Goal: Task Accomplishment & Management: Complete application form

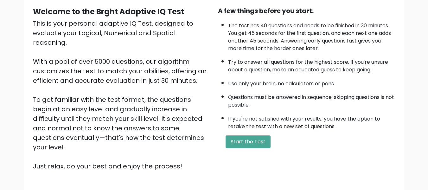
scroll to position [62, 0]
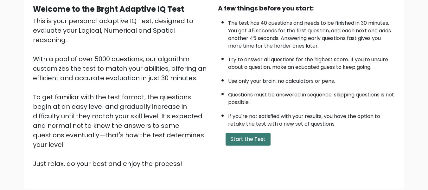
click at [254, 139] on button "Start the Test" at bounding box center [248, 139] width 45 height 13
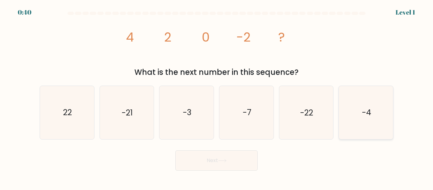
click at [366, 120] on icon "-4" at bounding box center [366, 112] width 53 height 53
click at [217, 97] on input "f. -4" at bounding box center [217, 96] width 0 height 2
radio input "true"
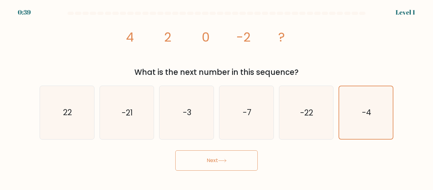
click at [220, 164] on button "Next" at bounding box center [216, 160] width 82 height 20
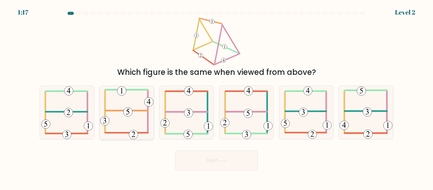
click at [125, 109] on 714 at bounding box center [127, 111] width 9 height 9
click at [217, 97] on input "b." at bounding box center [217, 96] width 0 height 2
radio input "true"
click at [198, 163] on button "Next" at bounding box center [216, 160] width 82 height 20
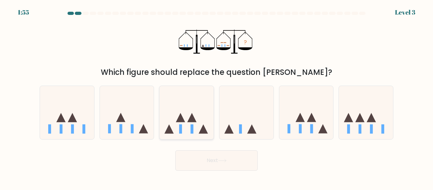
click at [194, 115] on icon at bounding box center [186, 112] width 54 height 45
click at [217, 97] on input "c." at bounding box center [217, 96] width 0 height 2
radio input "true"
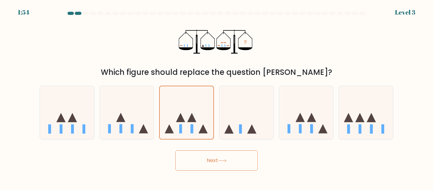
click at [209, 163] on button "Next" at bounding box center [216, 160] width 82 height 20
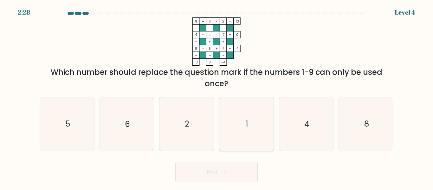
click at [240, 128] on icon "1" at bounding box center [246, 123] width 53 height 53
click at [217, 97] on input "d. 1" at bounding box center [217, 96] width 0 height 2
radio input "true"
click at [211, 172] on button "Next" at bounding box center [216, 172] width 82 height 20
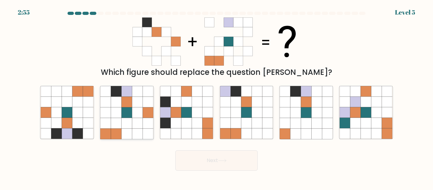
click at [128, 114] on icon at bounding box center [126, 112] width 10 height 10
click at [217, 97] on input "b." at bounding box center [217, 96] width 0 height 2
radio input "true"
click at [210, 170] on button "Next" at bounding box center [216, 160] width 82 height 20
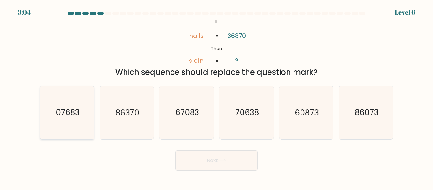
click at [72, 105] on icon "07683" at bounding box center [67, 112] width 53 height 53
click at [217, 97] on input "a. 07683" at bounding box center [217, 96] width 0 height 2
radio input "true"
click at [202, 157] on button "Next" at bounding box center [216, 160] width 82 height 20
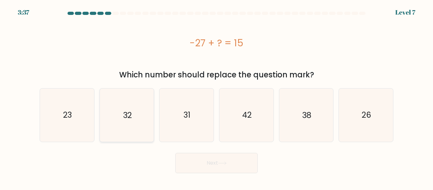
click at [136, 100] on icon "32" at bounding box center [126, 114] width 53 height 53
click at [217, 97] on input "b. 32" at bounding box center [217, 96] width 0 height 2
radio input "true"
click at [210, 161] on button "Next" at bounding box center [216, 163] width 82 height 20
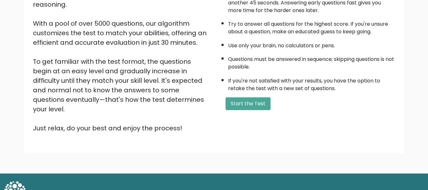
scroll to position [101, 0]
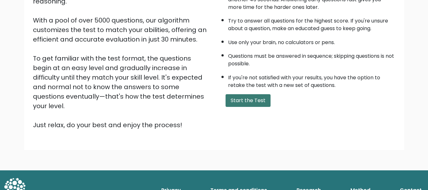
click at [240, 105] on button "Start the Test" at bounding box center [248, 100] width 45 height 13
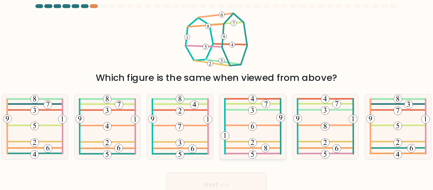
click at [246, 110] on 451 at bounding box center [246, 112] width 7 height 7
click at [217, 97] on input "d." at bounding box center [217, 96] width 0 height 2
radio input "true"
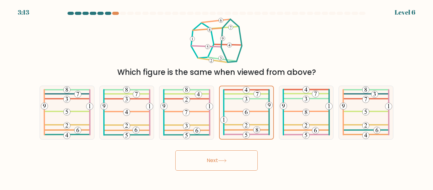
click at [230, 163] on button "Next" at bounding box center [216, 160] width 82 height 20
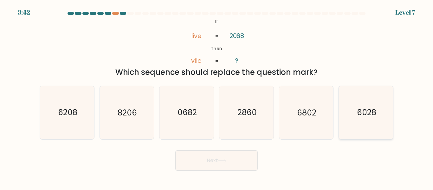
click at [374, 128] on icon "6028" at bounding box center [366, 112] width 53 height 53
click at [217, 97] on input "f. 6028" at bounding box center [217, 96] width 0 height 2
radio input "true"
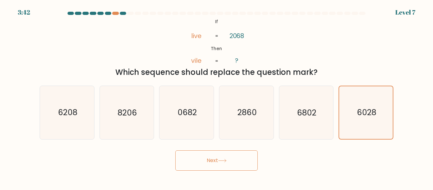
click at [220, 159] on icon at bounding box center [222, 160] width 9 height 3
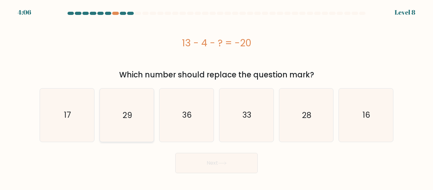
click at [132, 129] on icon "29" at bounding box center [126, 114] width 53 height 53
click at [217, 97] on input "b. 29" at bounding box center [217, 96] width 0 height 2
radio input "true"
click at [218, 167] on button "Next" at bounding box center [216, 163] width 82 height 20
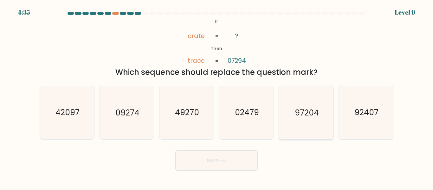
click at [303, 113] on text "97204" at bounding box center [307, 112] width 24 height 11
click at [217, 97] on input "e. 97204" at bounding box center [217, 96] width 0 height 2
radio input "true"
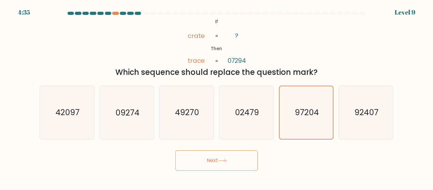
click at [206, 158] on button "Next" at bounding box center [216, 160] width 82 height 20
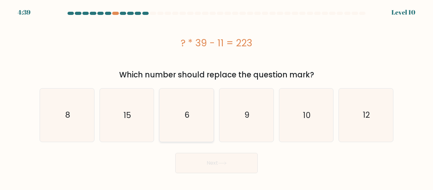
click at [203, 131] on icon "6" at bounding box center [186, 114] width 53 height 53
click at [217, 97] on input "c. 6" at bounding box center [217, 96] width 0 height 2
radio input "true"
click at [228, 176] on body "4:38 Level 10 8" at bounding box center [216, 95] width 433 height 190
click at [228, 166] on button "Next" at bounding box center [216, 163] width 82 height 20
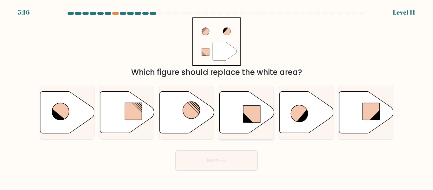
click at [232, 111] on icon at bounding box center [247, 113] width 54 height 42
click at [217, 97] on input "d." at bounding box center [217, 96] width 0 height 2
radio input "true"
click at [215, 161] on button "Next" at bounding box center [216, 160] width 82 height 20
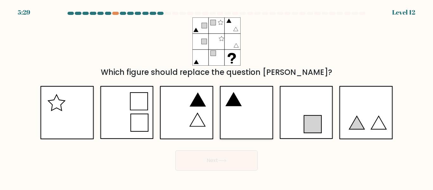
click at [247, 122] on icon at bounding box center [246, 112] width 53 height 53
click at [217, 97] on input "d." at bounding box center [217, 96] width 0 height 2
radio input "true"
click at [236, 162] on button "Next" at bounding box center [216, 160] width 82 height 20
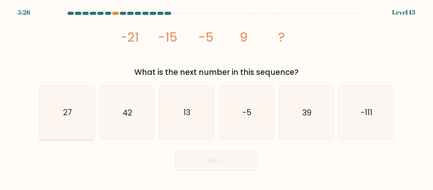
click at [57, 109] on icon "27" at bounding box center [67, 112] width 53 height 53
click at [217, 97] on input "a. 27" at bounding box center [217, 96] width 0 height 2
radio input "true"
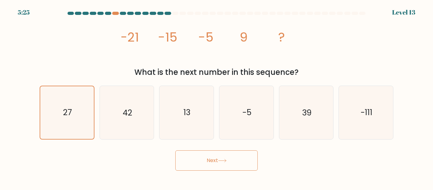
click at [216, 164] on button "Next" at bounding box center [216, 160] width 82 height 20
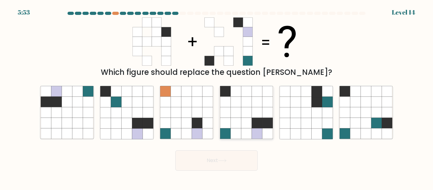
click at [244, 127] on icon at bounding box center [246, 123] width 10 height 10
click at [217, 97] on input "d." at bounding box center [217, 96] width 0 height 2
radio input "true"
click at [228, 158] on button "Next" at bounding box center [216, 160] width 82 height 20
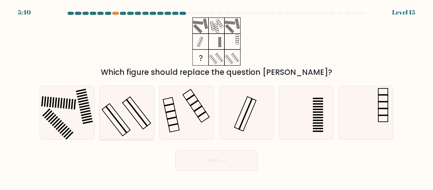
click at [132, 113] on icon at bounding box center [126, 112] width 53 height 53
click at [217, 97] on input "b." at bounding box center [217, 96] width 0 height 2
radio input "true"
click at [222, 155] on button "Next" at bounding box center [216, 160] width 82 height 20
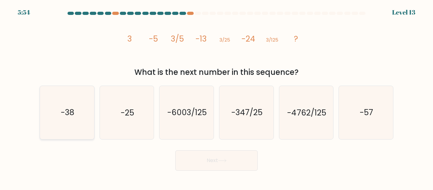
click at [76, 120] on icon "-38" at bounding box center [67, 112] width 53 height 53
click at [217, 97] on input "a. -38" at bounding box center [217, 96] width 0 height 2
radio input "true"
click at [214, 168] on button "Next" at bounding box center [216, 160] width 82 height 20
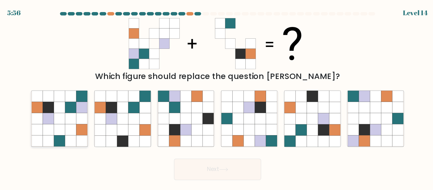
click at [47, 119] on icon at bounding box center [46, 123] width 10 height 10
click at [217, 97] on input "a." at bounding box center [217, 96] width 0 height 2
radio input "true"
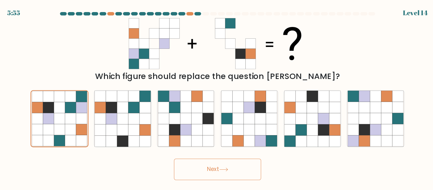
click at [199, 162] on button "Next" at bounding box center [216, 160] width 82 height 20
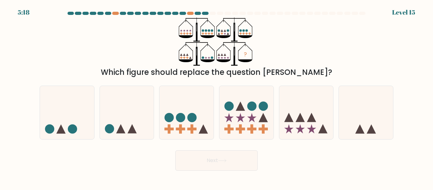
click at [156, 115] on div "b." at bounding box center [127, 113] width 60 height 54
click at [169, 117] on circle at bounding box center [169, 117] width 9 height 9
click at [217, 97] on input "c." at bounding box center [217, 96] width 0 height 2
radio input "true"
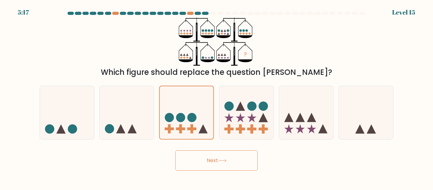
click at [198, 160] on button "Next" at bounding box center [216, 160] width 82 height 20
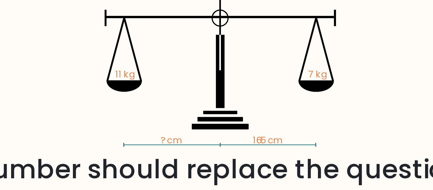
click at [165, 37] on icon "? cm 165 cm 11 kg 7 kg" at bounding box center [216, 41] width 190 height 48
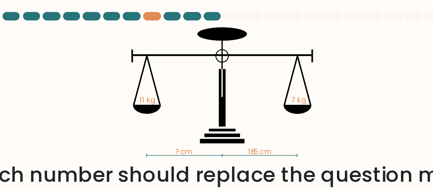
click at [240, 48] on icon at bounding box center [244, 47] width 10 height 3
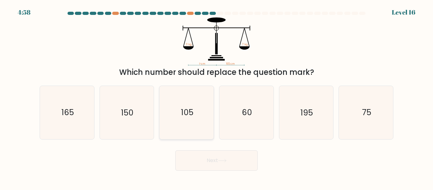
click at [191, 115] on text "105" at bounding box center [187, 112] width 12 height 11
click at [217, 97] on input "c. 105" at bounding box center [217, 96] width 0 height 2
radio input "true"
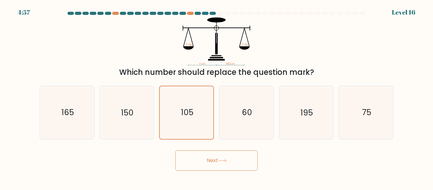
click at [201, 160] on button "Next" at bounding box center [216, 160] width 82 height 20
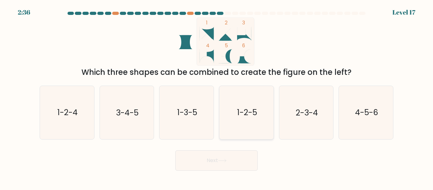
click at [232, 128] on icon "1-2-5" at bounding box center [246, 112] width 53 height 53
click at [217, 97] on input "d. 1-2-5" at bounding box center [217, 96] width 0 height 2
radio input "true"
click at [212, 153] on button "Next" at bounding box center [216, 160] width 82 height 20
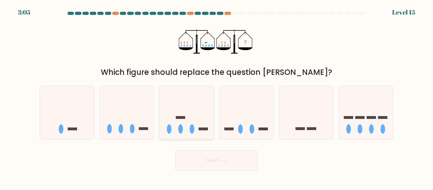
click at [199, 109] on icon at bounding box center [186, 112] width 54 height 45
click at [217, 97] on input "c." at bounding box center [217, 96] width 0 height 2
radio input "true"
click at [204, 157] on button "Next" at bounding box center [216, 160] width 82 height 20
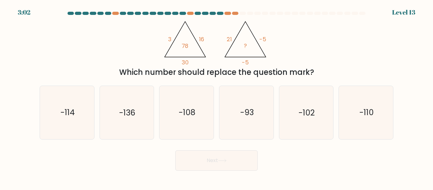
click at [130, 61] on div "@import url('[URL][DOMAIN_NAME]); 3 16 30 78 @import url('[URL][DOMAIN_NAME]); …" at bounding box center [216, 47] width 361 height 61
click at [366, 105] on icon "-110" at bounding box center [366, 112] width 53 height 53
click at [217, 97] on input "f. -110" at bounding box center [217, 96] width 0 height 2
radio input "true"
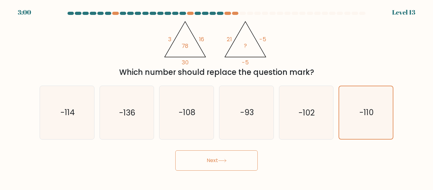
click at [233, 157] on button "Next" at bounding box center [216, 160] width 82 height 20
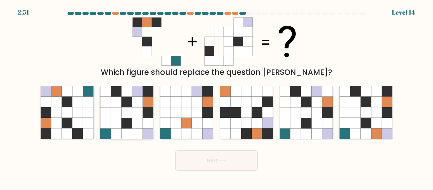
click at [112, 127] on icon at bounding box center [116, 123] width 10 height 10
click at [217, 97] on input "b." at bounding box center [217, 96] width 0 height 2
radio input "true"
click at [204, 162] on button "Next" at bounding box center [216, 160] width 82 height 20
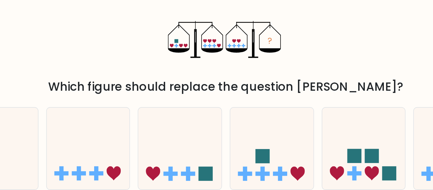
click at [199, 45] on icon "?" at bounding box center [216, 41] width 75 height 48
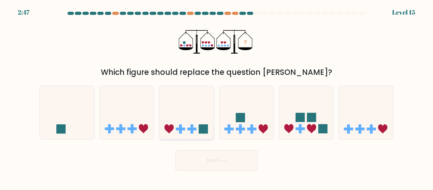
click at [185, 107] on icon at bounding box center [186, 112] width 54 height 45
click at [217, 97] on input "c." at bounding box center [217, 96] width 0 height 2
radio input "true"
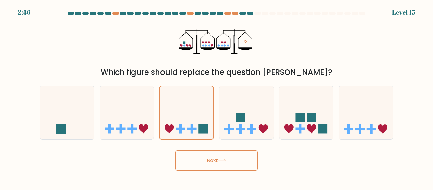
click at [204, 164] on button "Next" at bounding box center [216, 160] width 82 height 20
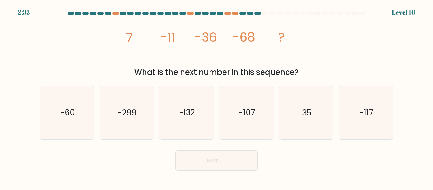
click at [168, 50] on icon "image/svg+xml 7 -11 -36 -68 ?" at bounding box center [216, 41] width 190 height 48
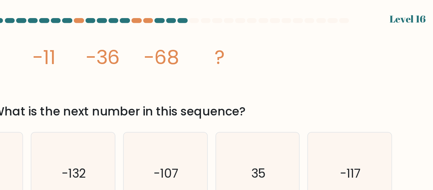
click at [206, 57] on icon "image/svg+xml 7 -11 -36 -68 ?" at bounding box center [216, 41] width 190 height 48
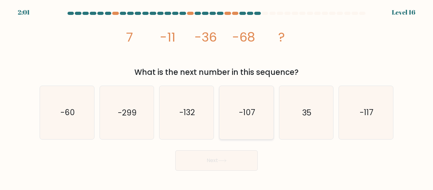
click at [233, 130] on icon "-107" at bounding box center [246, 112] width 53 height 53
click at [217, 97] on input "d. -107" at bounding box center [217, 96] width 0 height 2
radio input "true"
click at [217, 157] on button "Next" at bounding box center [216, 160] width 82 height 20
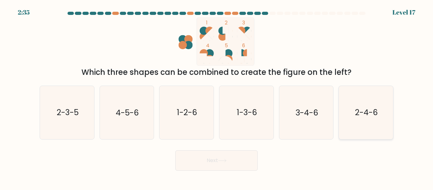
click at [375, 120] on icon "2-4-6" at bounding box center [366, 112] width 53 height 53
click at [217, 97] on input "f. 2-4-6" at bounding box center [217, 96] width 0 height 2
radio input "true"
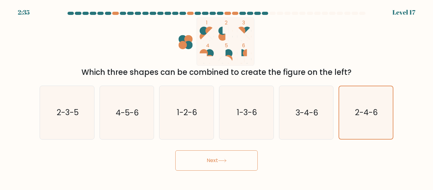
click at [219, 160] on button "Next" at bounding box center [216, 160] width 82 height 20
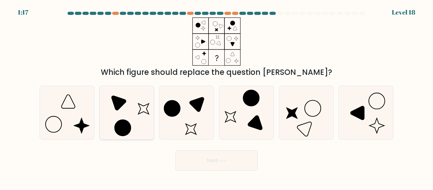
click at [121, 122] on circle at bounding box center [122, 127] width 23 height 23
click at [217, 97] on input "b." at bounding box center [217, 96] width 0 height 2
radio input "true"
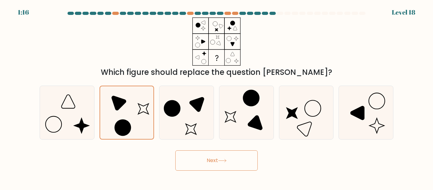
click at [196, 164] on button "Next" at bounding box center [216, 160] width 82 height 20
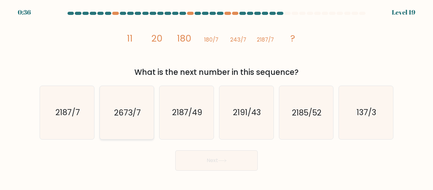
click at [130, 126] on icon "2673/7" at bounding box center [126, 112] width 53 height 53
click at [217, 97] on input "b. 2673/7" at bounding box center [217, 96] width 0 height 2
radio input "true"
click at [246, 164] on button "Next" at bounding box center [216, 160] width 82 height 20
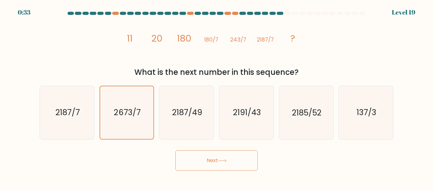
click at [217, 163] on button "Next" at bounding box center [216, 160] width 82 height 20
click at [217, 160] on button "Next" at bounding box center [216, 160] width 82 height 20
click at [133, 55] on icon "image/svg+xml 11 20 180 180/7 243/7 2187/7 ?" at bounding box center [216, 41] width 190 height 48
click at [226, 159] on icon at bounding box center [222, 160] width 9 height 3
click at [95, 45] on div "image/svg+xml 11 20 180 180/7 243/7 2187/7 ? What is the next number in this se…" at bounding box center [216, 47] width 361 height 61
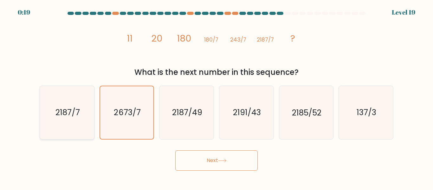
click at [80, 119] on icon "2187/7" at bounding box center [67, 112] width 53 height 53
click at [217, 97] on input "a. 2187/7" at bounding box center [217, 96] width 0 height 2
radio input "true"
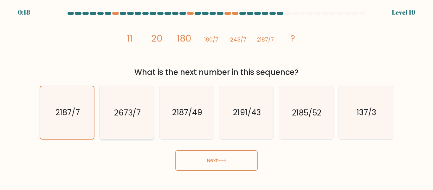
click at [122, 121] on icon "2673/7" at bounding box center [126, 112] width 53 height 53
click at [217, 97] on input "b. 2673/7" at bounding box center [217, 96] width 0 height 2
radio input "true"
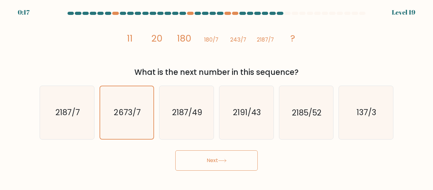
click at [190, 158] on button "Next" at bounding box center [216, 160] width 82 height 20
click at [215, 156] on button "Next" at bounding box center [216, 160] width 82 height 20
